Goal: Information Seeking & Learning: Learn about a topic

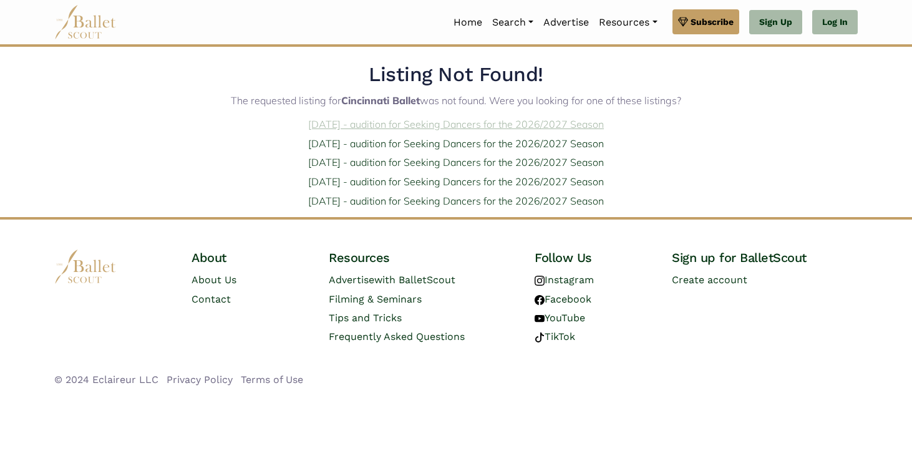
click at [500, 127] on link "Jan. 25, 2026 - audition for Seeking Dancers for the 2026/2027 Season" at bounding box center [456, 124] width 296 height 12
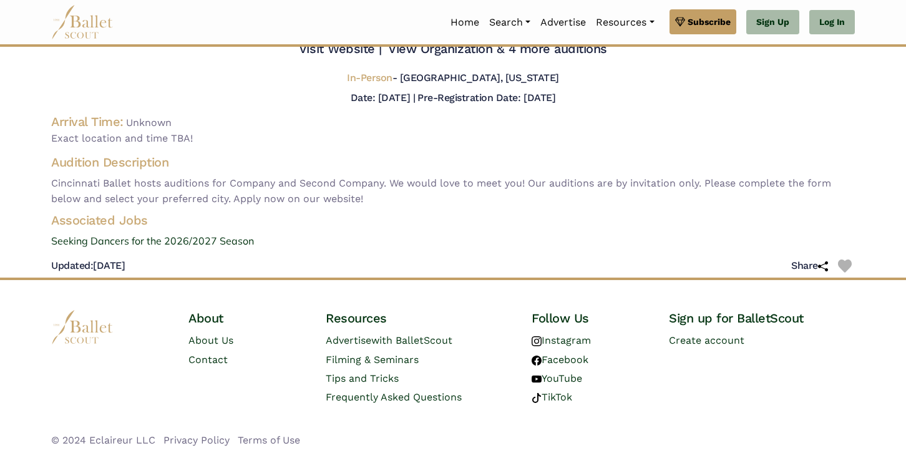
scroll to position [70, 0]
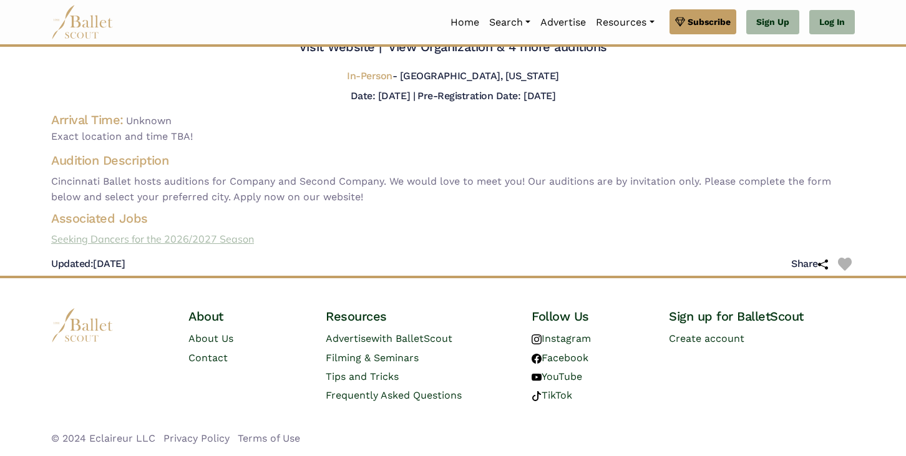
click at [237, 240] on link "Seeking Dancers for the 2026/2027 Season" at bounding box center [452, 239] width 823 height 16
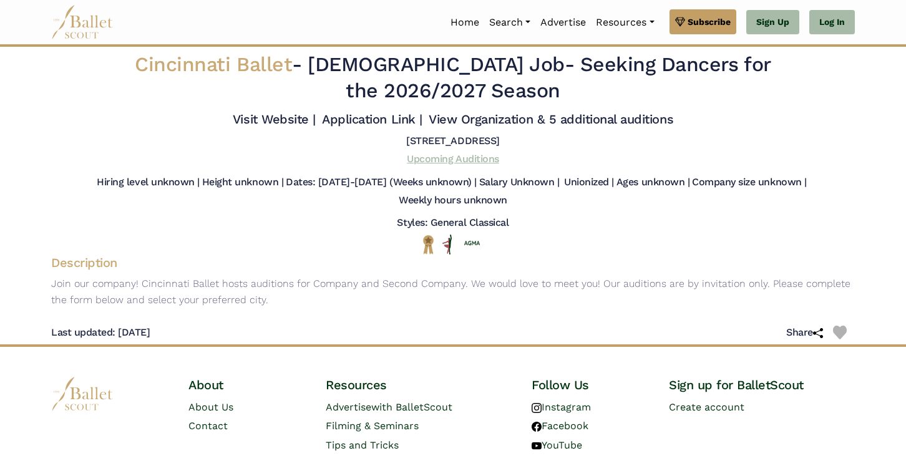
click at [477, 159] on link "Upcoming Auditions" at bounding box center [453, 159] width 92 height 12
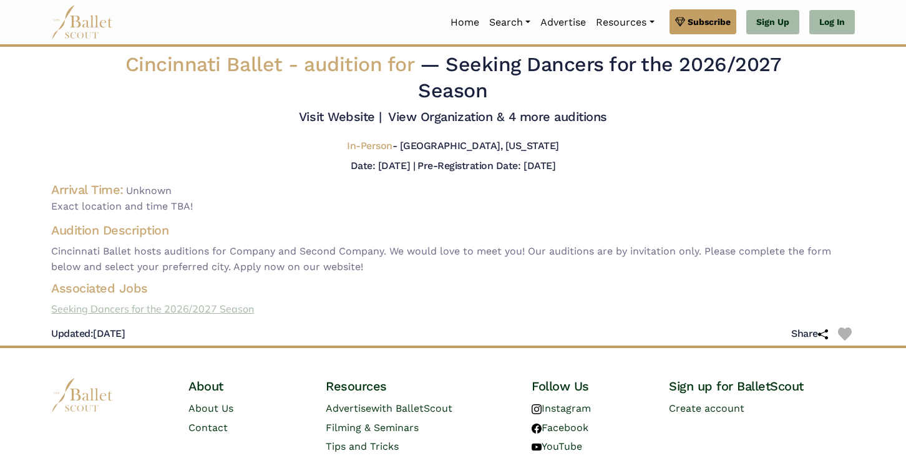
click at [128, 310] on link "Seeking Dancers for the 2026/2027 Season" at bounding box center [452, 309] width 823 height 16
click at [591, 117] on link "View Organization & 4 more auditions" at bounding box center [497, 116] width 219 height 15
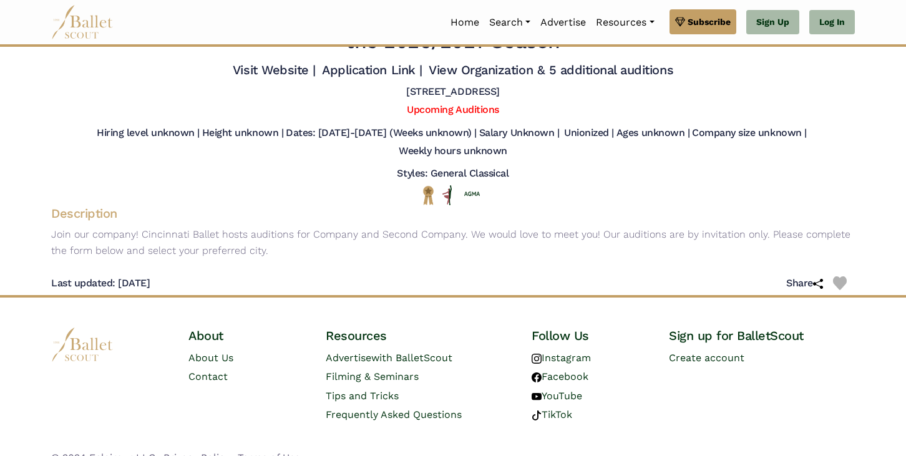
scroll to position [69, 0]
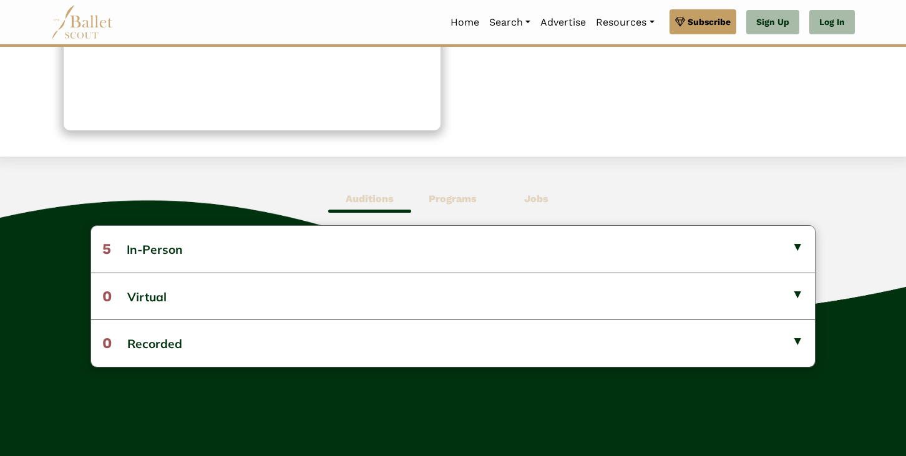
scroll to position [221, 0]
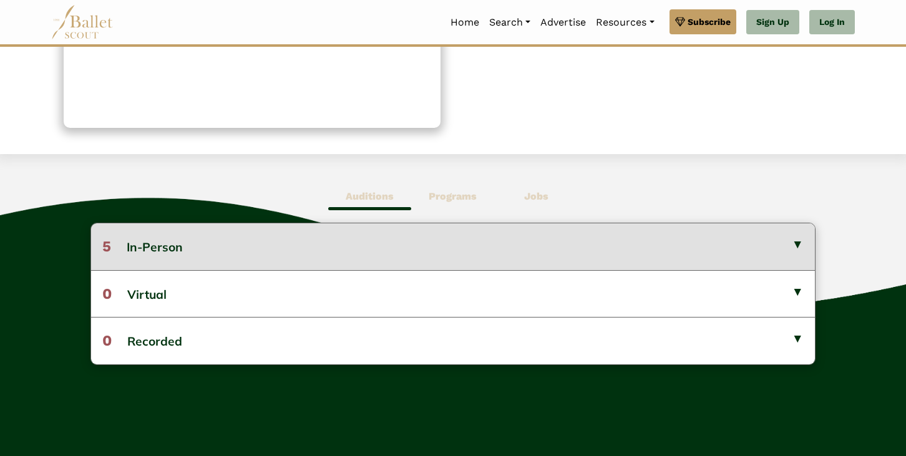
click at [796, 243] on button "5 In-Person" at bounding box center [453, 246] width 724 height 46
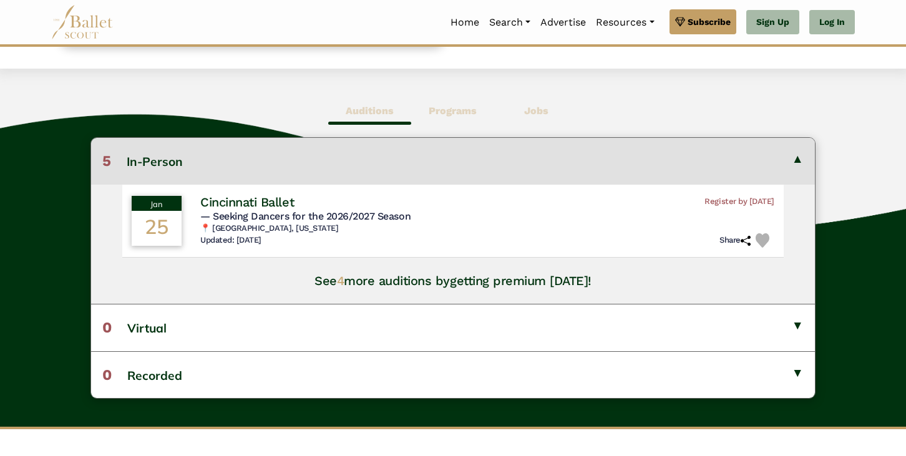
scroll to position [311, 0]
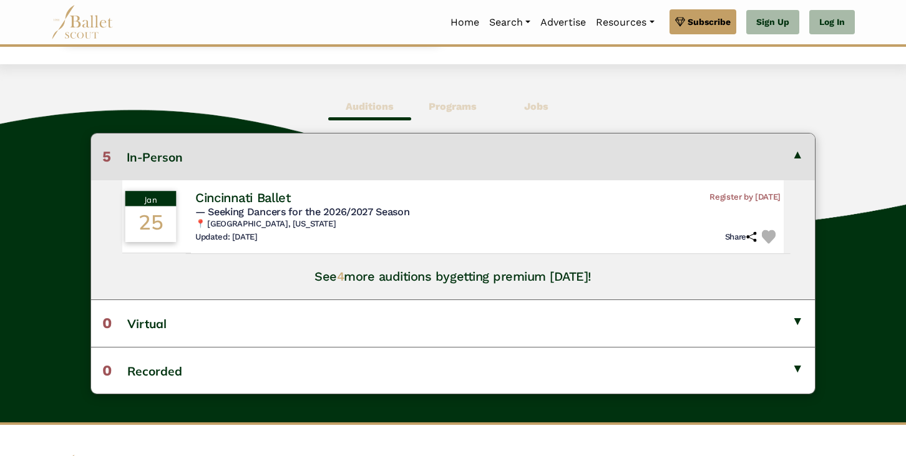
click at [752, 200] on span "Register by [DATE]" at bounding box center [744, 197] width 71 height 11
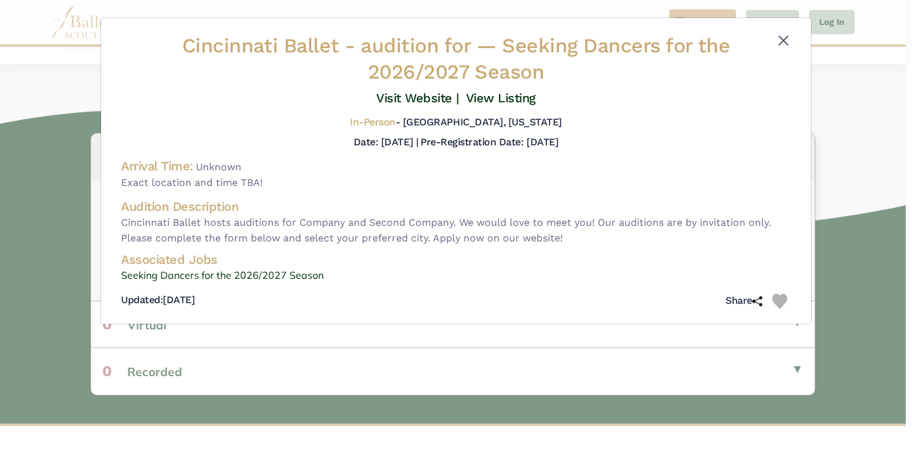
click at [782, 39] on button "Close" at bounding box center [783, 40] width 15 height 15
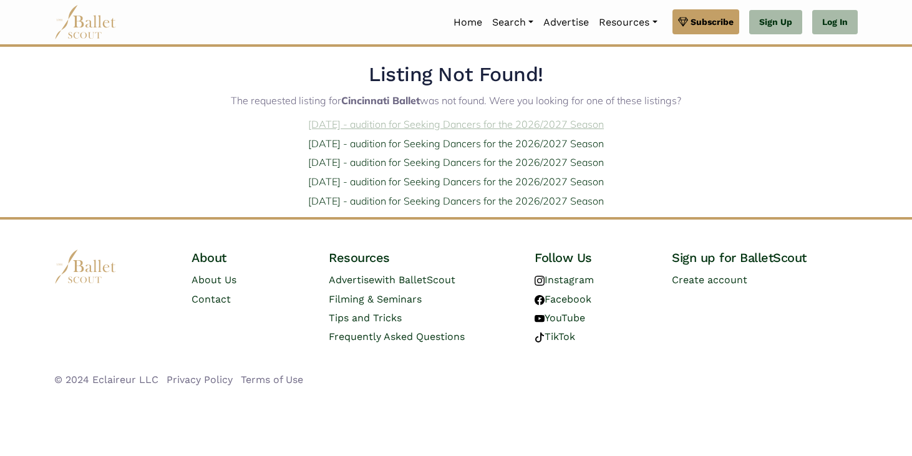
click at [386, 127] on link "Jan. 25, 2026 - audition for Seeking Dancers for the 2026/2027 Season" at bounding box center [456, 124] width 296 height 12
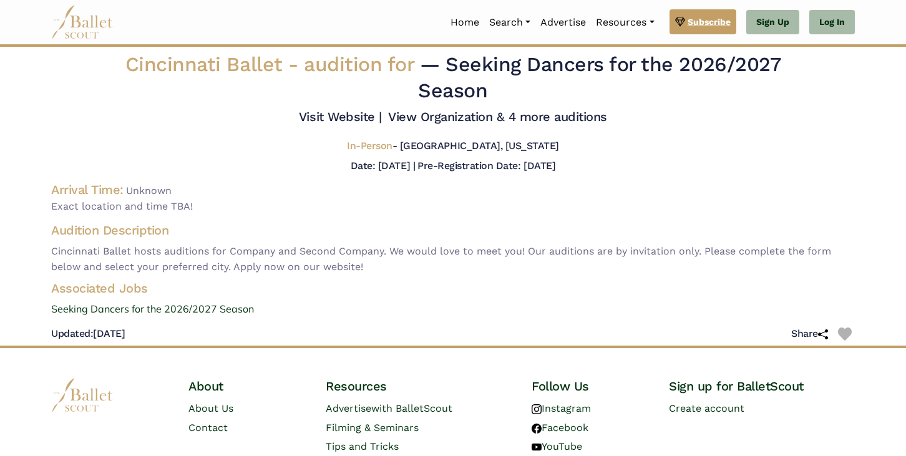
click at [697, 22] on span "Subscribe" at bounding box center [708, 22] width 43 height 14
